Goal: Task Accomplishment & Management: Use online tool/utility

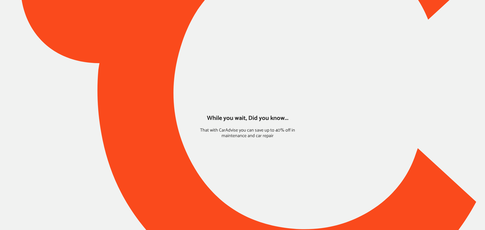
type input "*******"
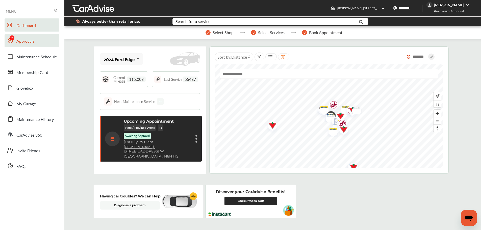
click at [28, 42] on span "Approvals" at bounding box center [25, 41] width 18 height 7
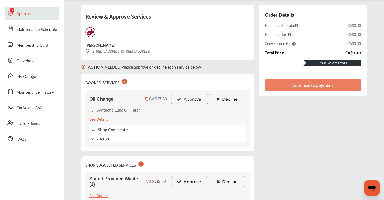
scroll to position [25, 0]
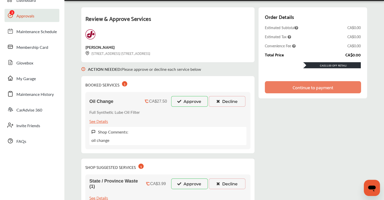
click at [186, 100] on button "Approve" at bounding box center [189, 101] width 37 height 11
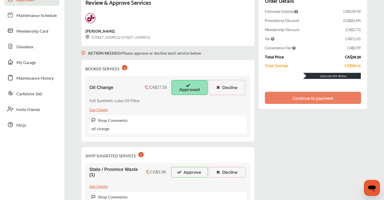
scroll to position [100, 0]
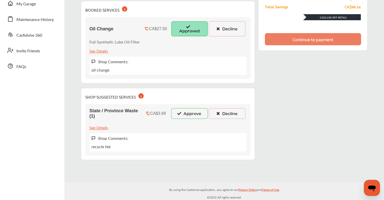
click at [187, 114] on button "Approve" at bounding box center [189, 113] width 37 height 11
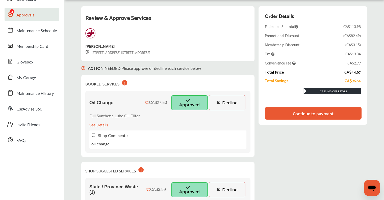
scroll to position [24, 0]
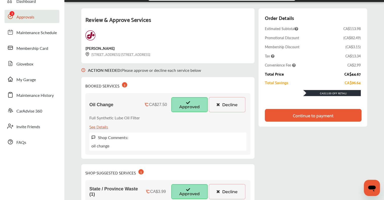
click at [324, 116] on div "Continue to payment" at bounding box center [313, 115] width 41 height 5
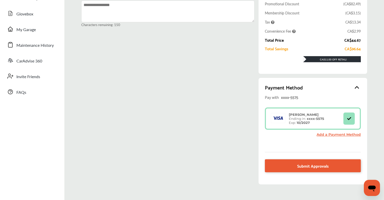
scroll to position [75, 0]
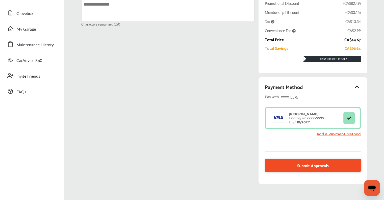
click at [334, 170] on link "Submit Approvals" at bounding box center [313, 165] width 96 height 13
